Goal: Transaction & Acquisition: Obtain resource

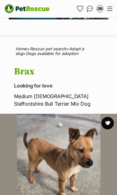
scroll to position [40, 0]
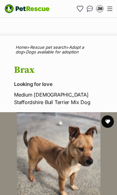
click at [110, 121] on button "favourite" at bounding box center [108, 121] width 13 height 13
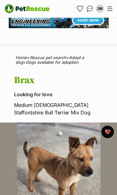
scroll to position [0, 0]
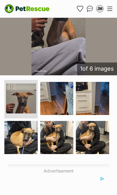
click at [97, 139] on img at bounding box center [92, 137] width 33 height 33
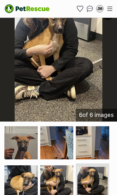
scroll to position [155, 0]
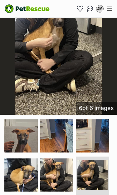
click at [29, 173] on img at bounding box center [20, 175] width 33 height 33
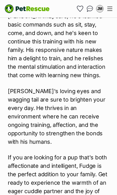
scroll to position [976, 0]
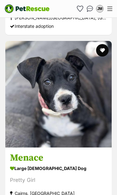
scroll to position [3766, 0]
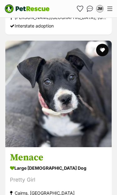
click at [65, 128] on img at bounding box center [58, 94] width 107 height 107
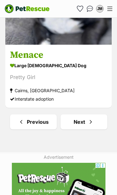
scroll to position [3866, 0]
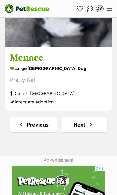
click at [89, 121] on span "Next page" at bounding box center [91, 125] width 6 height 8
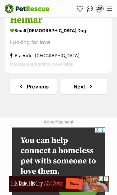
scroll to position [3815, 0]
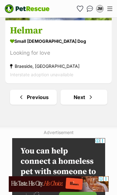
click at [84, 90] on link "Next" at bounding box center [84, 97] width 47 height 15
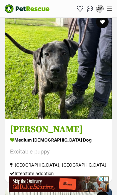
scroll to position [312, 0]
click at [59, 95] on img at bounding box center [58, 66] width 107 height 107
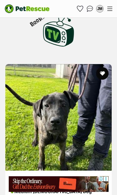
scroll to position [214, 0]
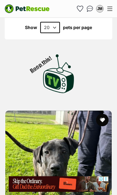
click at [104, 114] on button "favourite" at bounding box center [102, 120] width 13 height 13
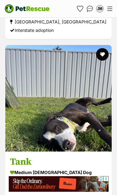
scroll to position [632, 0]
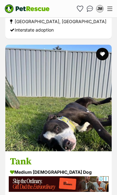
click at [83, 124] on img at bounding box center [58, 98] width 107 height 107
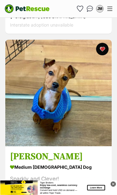
scroll to position [1527, 0]
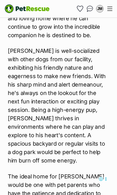
scroll to position [936, 0]
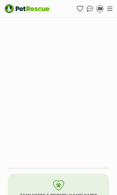
scroll to position [450, 0]
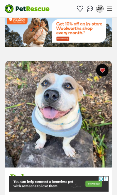
scroll to position [2442, 0]
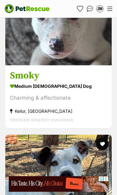
scroll to position [3594, 0]
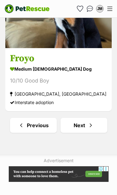
click at [85, 118] on link "Next" at bounding box center [84, 125] width 47 height 15
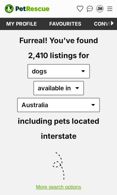
click at [65, 24] on link "Favourites" at bounding box center [65, 24] width 45 height 12
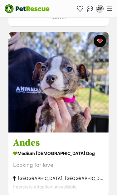
scroll to position [1640, 0]
click at [61, 114] on img at bounding box center [58, 82] width 100 height 100
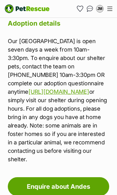
scroll to position [1184, 0]
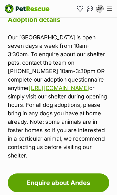
click at [75, 174] on link "Enquire about Andes" at bounding box center [59, 183] width 102 height 19
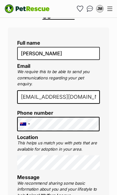
scroll to position [127, 0]
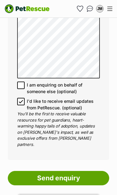
scroll to position [553, 0]
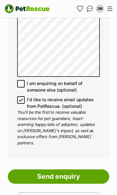
click at [73, 170] on input "Send enquiry" at bounding box center [59, 177] width 102 height 14
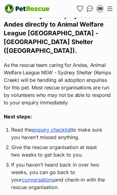
scroll to position [177, 0]
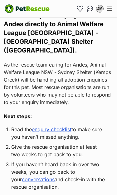
click at [55, 126] on link "enquiry checklist" at bounding box center [52, 129] width 40 height 6
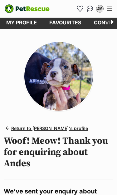
scroll to position [0, 0]
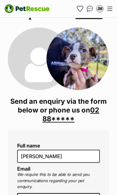
scroll to position [23, 0]
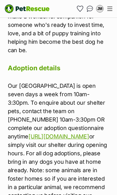
click at [56, 133] on link "https://bit.ly/awlnsw-kemps-creek-adoption-questionnaire" at bounding box center [58, 136] width 61 height 7
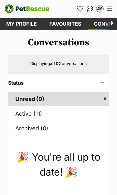
click at [68, 23] on link "Favourites" at bounding box center [65, 24] width 45 height 12
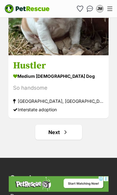
scroll to position [3713, 0]
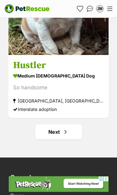
click at [59, 135] on link "Next" at bounding box center [58, 131] width 47 height 15
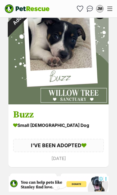
scroll to position [3638, 0]
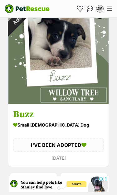
click at [84, 185] on link "Next" at bounding box center [84, 180] width 47 height 15
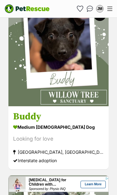
scroll to position [1212, 0]
click at [69, 115] on h3 "Buddy" at bounding box center [58, 117] width 91 height 12
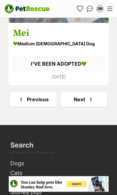
scroll to position [3717, 0]
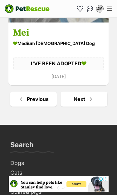
click at [89, 102] on span "Next page" at bounding box center [91, 99] width 6 height 8
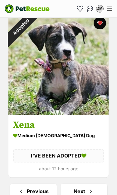
scroll to position [3572, 0]
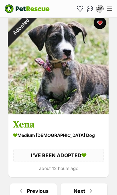
click at [67, 122] on h3 "Xena" at bounding box center [58, 125] width 91 height 12
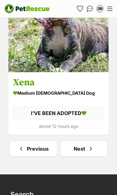
scroll to position [3615, 0]
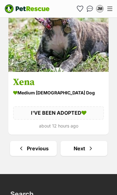
click at [90, 152] on span "Next page" at bounding box center [91, 149] width 6 height 8
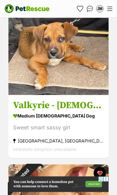
scroll to position [2626, 0]
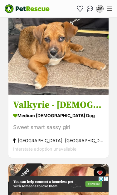
click at [65, 94] on link at bounding box center [58, 93] width 100 height 6
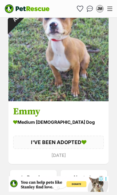
scroll to position [3635, 0]
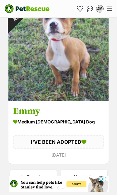
click at [86, 178] on link "Next" at bounding box center [84, 177] width 47 height 15
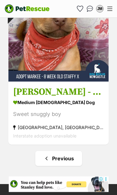
scroll to position [2864, 0]
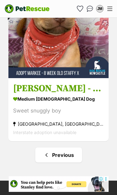
click at [53, 93] on h3 "[PERSON_NAME] - 8 Week Old Staffy X" at bounding box center [58, 89] width 91 height 12
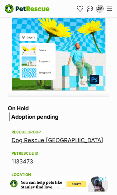
click at [60, 137] on link "Dog Rescue [GEOGRAPHIC_DATA]" at bounding box center [58, 140] width 92 height 7
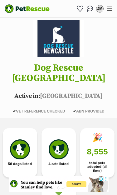
click at [22, 140] on img at bounding box center [20, 150] width 20 height 20
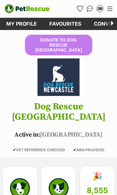
click at [104, 20] on link "Conversations" at bounding box center [116, 24] width 57 height 12
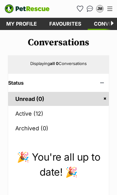
click at [27, 113] on link "Active (12)" at bounding box center [58, 114] width 101 height 14
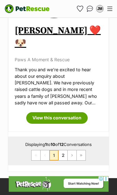
scroll to position [1770, 0]
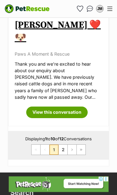
click at [64, 145] on link "2" at bounding box center [63, 150] width 9 height 10
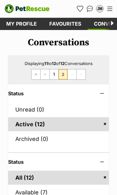
click at [110, 10] on div "Menu" at bounding box center [110, 9] width 5 height 4
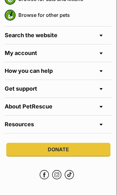
scroll to position [112, 0]
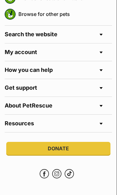
click at [103, 50] on h4 "My account" at bounding box center [59, 52] width 108 height 18
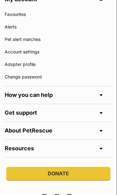
scroll to position [168, 0]
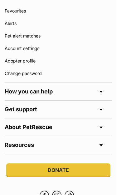
click at [102, 109] on span at bounding box center [101, 110] width 3 height 2
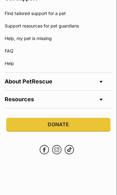
scroll to position [279, 0]
click at [101, 80] on h4 "About PetRescue" at bounding box center [59, 82] width 108 height 18
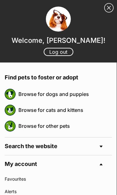
scroll to position [0, 0]
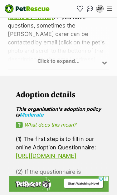
scroll to position [479, 0]
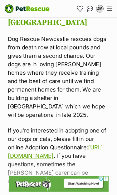
scroll to position [366, 0]
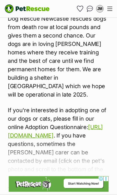
click at [65, 160] on div "Click to expand..." at bounding box center [59, 163] width 102 height 49
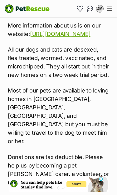
scroll to position [0, 0]
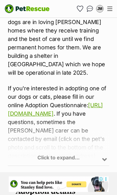
click at [65, 140] on div "Click to expand..." at bounding box center [59, 141] width 102 height 49
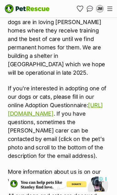
click at [58, 177] on link "[URL][DOMAIN_NAME]" at bounding box center [60, 180] width 61 height 7
